Goal: Information Seeking & Learning: Find specific fact

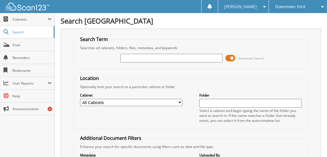
click at [151, 61] on input "text" at bounding box center [171, 58] width 102 height 9
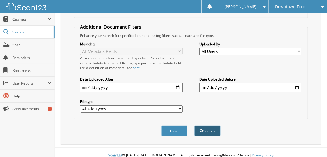
type input "21504"
click at [210, 126] on button "Search" at bounding box center [207, 130] width 26 height 11
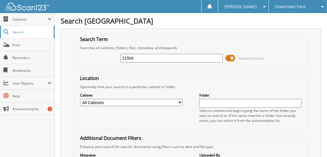
click at [17, 32] on span "Search" at bounding box center [31, 32] width 38 height 5
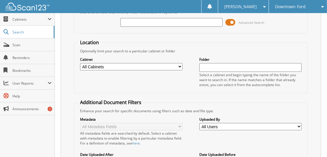
scroll to position [24, 0]
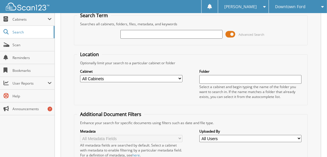
click at [161, 29] on div at bounding box center [171, 34] width 102 height 10
click at [161, 32] on input "text" at bounding box center [171, 34] width 102 height 9
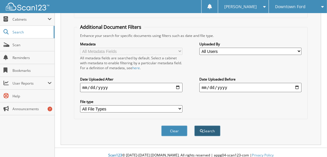
type input "21504"
click at [208, 126] on button "Search" at bounding box center [207, 130] width 26 height 11
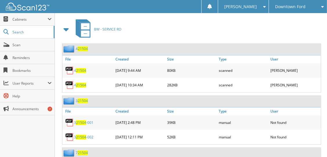
scroll to position [395, 0]
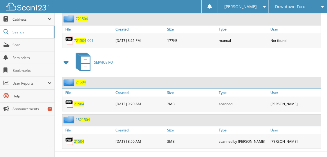
click at [76, 101] on span "21504" at bounding box center [79, 103] width 10 height 5
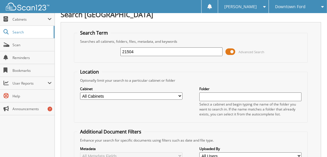
scroll to position [0, 0]
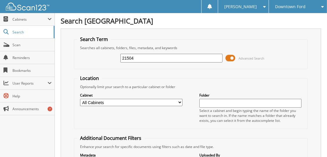
click at [142, 57] on input "21504" at bounding box center [171, 58] width 102 height 9
type input "2"
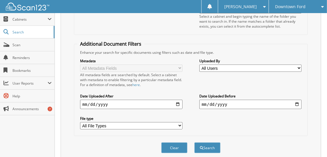
scroll to position [174, 0]
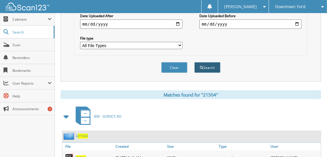
type input "30653"
click at [211, 62] on button "Search" at bounding box center [207, 67] width 26 height 11
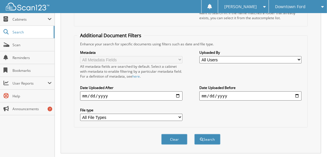
scroll to position [203, 0]
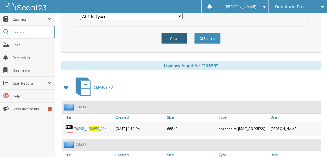
click at [176, 33] on button "Clear" at bounding box center [174, 38] width 26 height 11
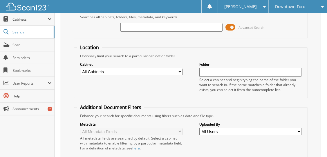
scroll to position [0, 0]
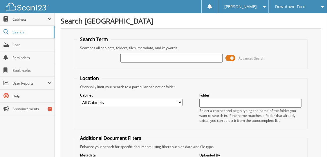
click at [169, 59] on input "text" at bounding box center [171, 58] width 102 height 9
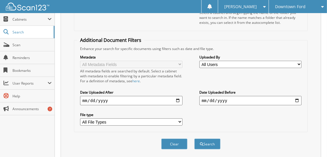
scroll to position [111, 0]
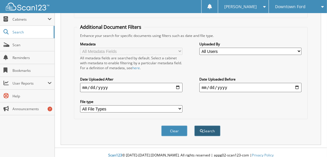
type input "36638"
click at [207, 127] on button "Search" at bounding box center [207, 130] width 26 height 11
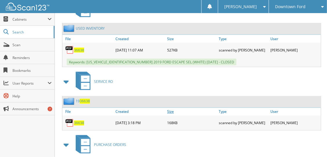
scroll to position [797, 0]
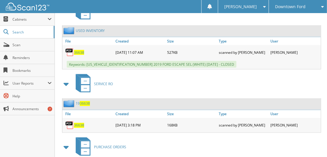
click at [80, 123] on span "36638" at bounding box center [79, 125] width 10 height 5
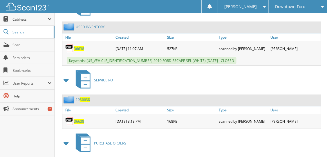
scroll to position [855, 0]
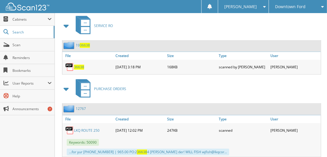
click at [67, 63] on img at bounding box center [69, 67] width 9 height 9
click at [70, 63] on img at bounding box center [69, 67] width 9 height 9
click at [79, 65] on span "36638" at bounding box center [79, 67] width 10 height 5
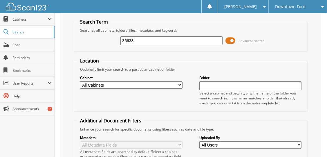
scroll to position [0, 0]
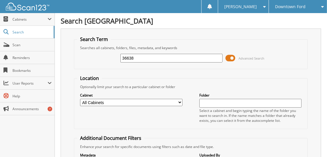
click at [140, 59] on input "36638" at bounding box center [171, 58] width 102 height 9
type input "3"
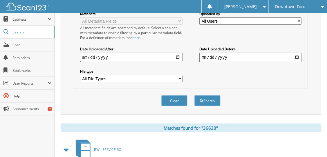
scroll to position [203, 0]
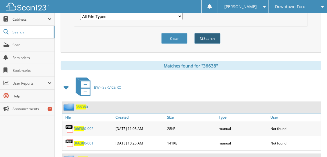
type input "24480"
click at [210, 35] on button "Search" at bounding box center [207, 38] width 26 height 11
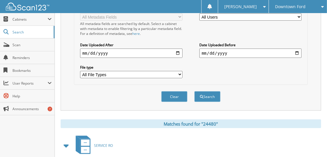
scroll to position [261, 0]
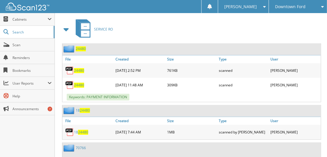
click at [77, 68] on span "24480" at bounding box center [79, 70] width 10 height 5
